Goal: Check status

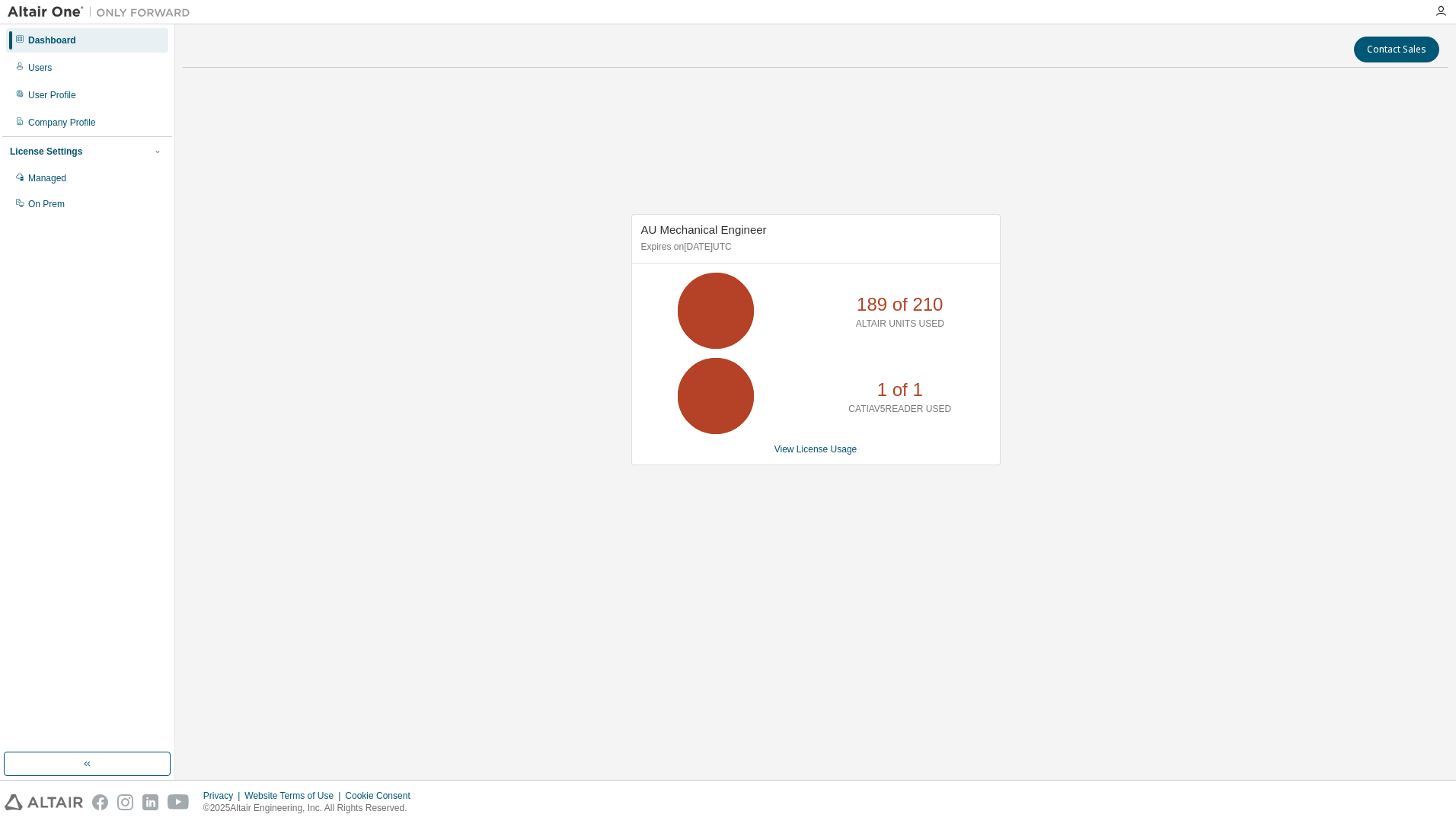
click at [735, 404] on icon at bounding box center [715, 396] width 38 height 38
click at [810, 448] on link "View License Usage" at bounding box center [816, 449] width 83 height 11
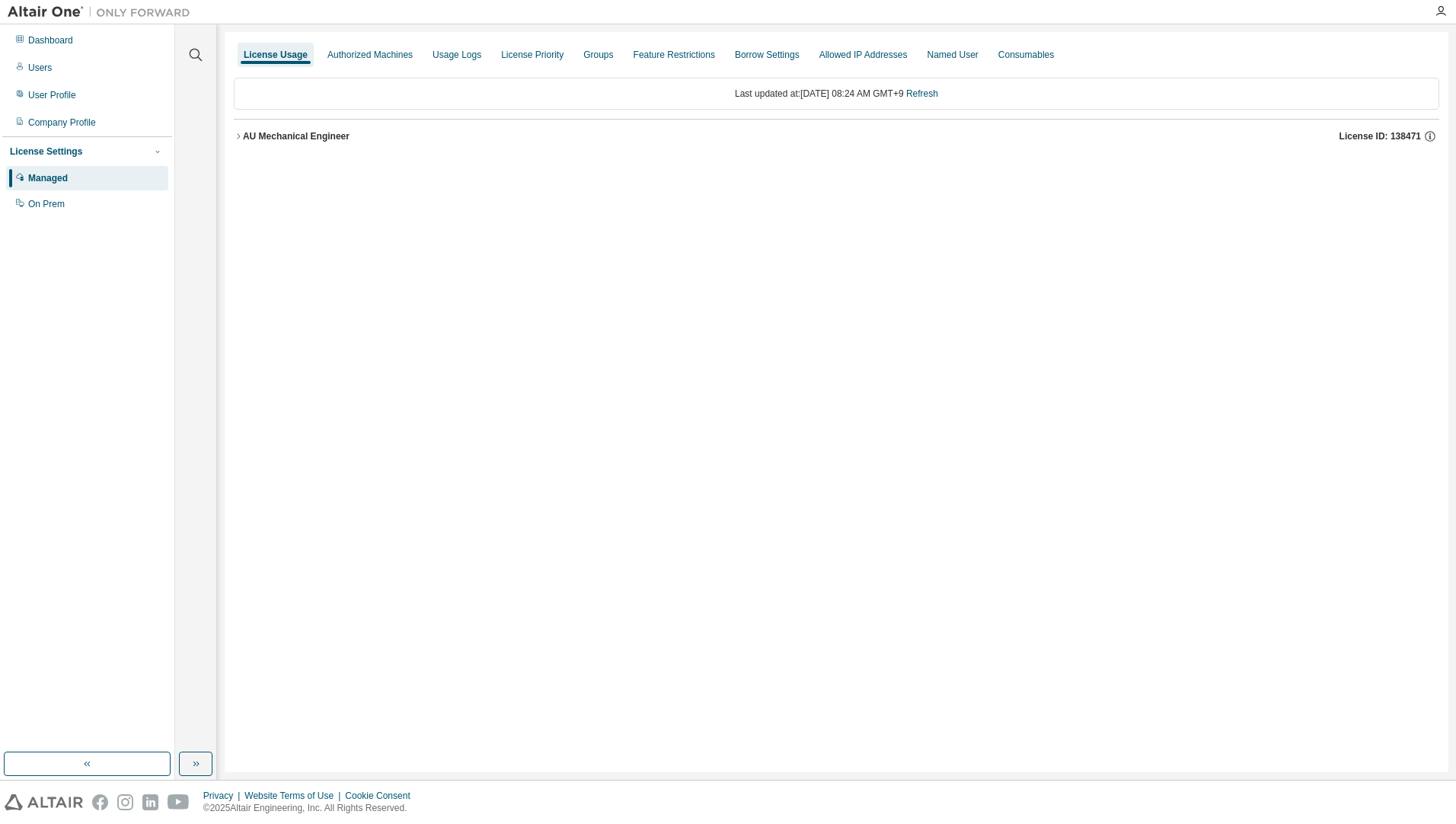
click at [245, 140] on div "AU Mechanical Engineer" at bounding box center [296, 136] width 106 height 13
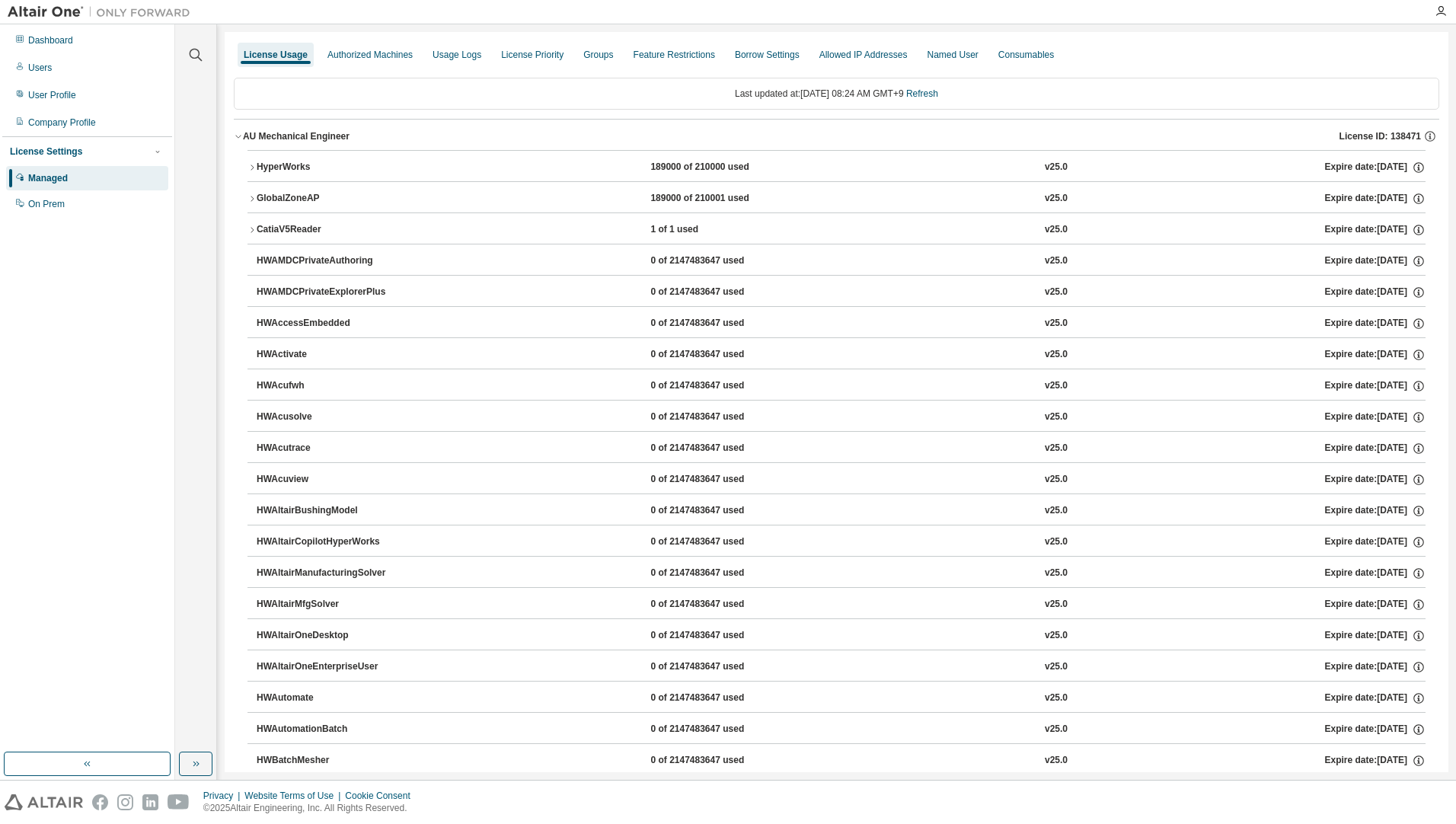
click at [395, 226] on div "CatiaV5Reader 1 of 1 used v25.0 Expire date: 2025-09-14" at bounding box center [842, 230] width 1169 height 14
